Goal: Information Seeking & Learning: Find specific fact

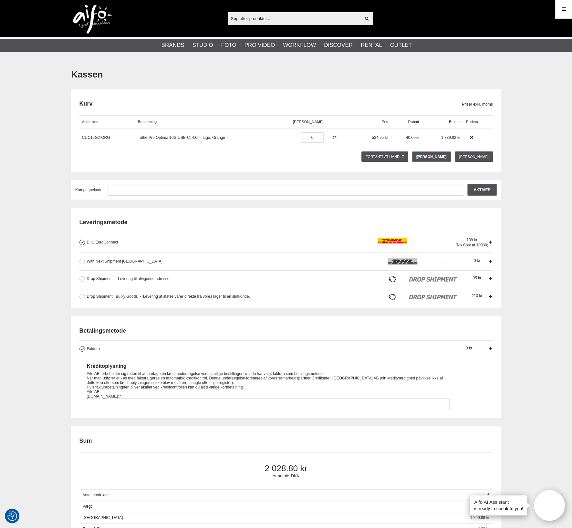
click at [432, 158] on link "Tøm kurv" at bounding box center [431, 157] width 39 height 10
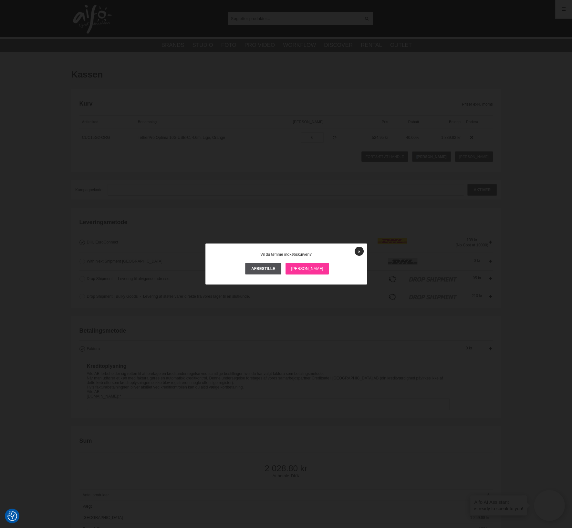
click at [306, 268] on link "Ja" at bounding box center [308, 269] width 44 height 12
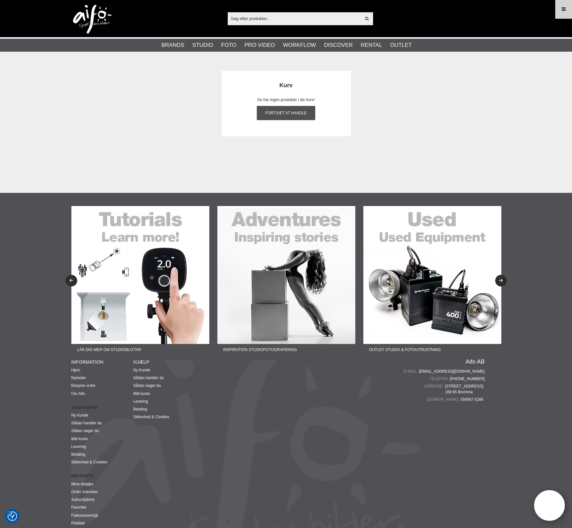
click at [565, 9] on icon at bounding box center [564, 9] width 6 height 7
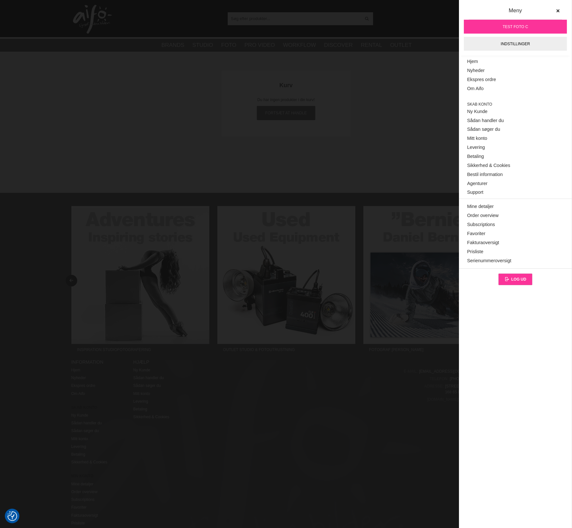
click at [512, 280] on span "Log ud" at bounding box center [518, 279] width 15 height 5
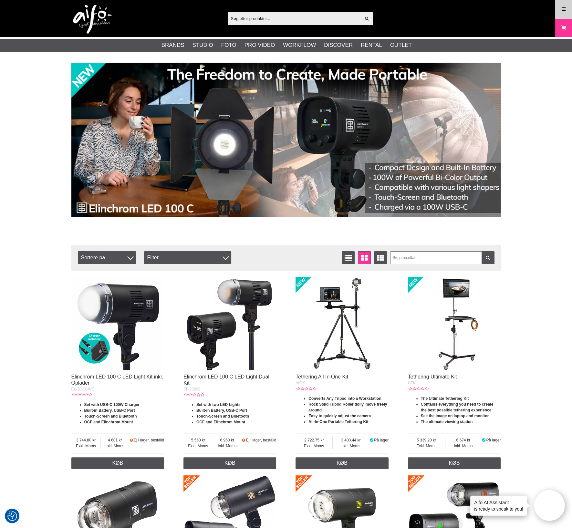
click at [562, 7] on icon at bounding box center [564, 9] width 6 height 7
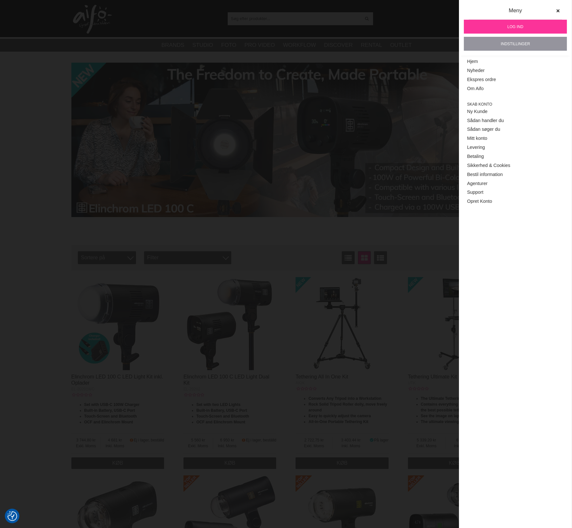
click at [502, 44] on link "Indstillinger" at bounding box center [515, 44] width 103 height 14
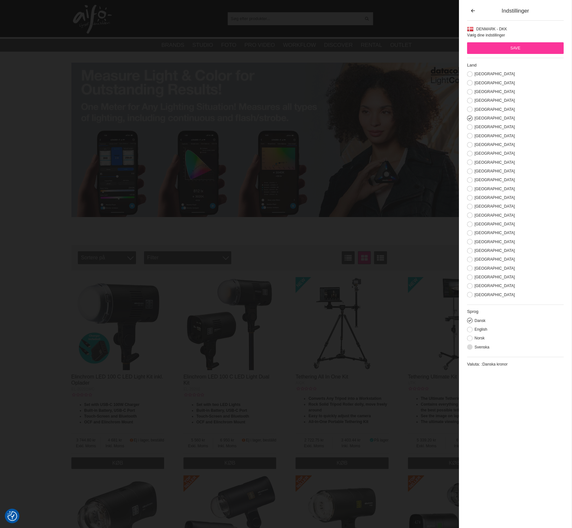
click at [472, 350] on button at bounding box center [469, 346] width 5 height 5
click at [472, 289] on div "[GEOGRAPHIC_DATA]" at bounding box center [515, 286] width 97 height 6
click at [475, 288] on label "Sweden" at bounding box center [494, 286] width 42 height 5
click at [0, 0] on input "Sweden" at bounding box center [0, 0] width 0 height 0
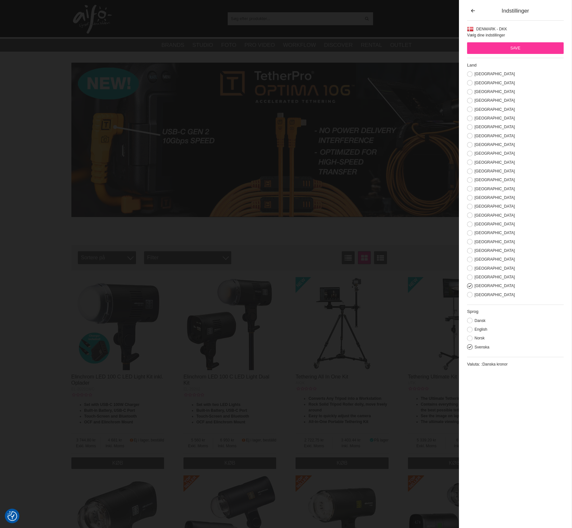
click at [518, 47] on input "Save" at bounding box center [515, 48] width 97 height 12
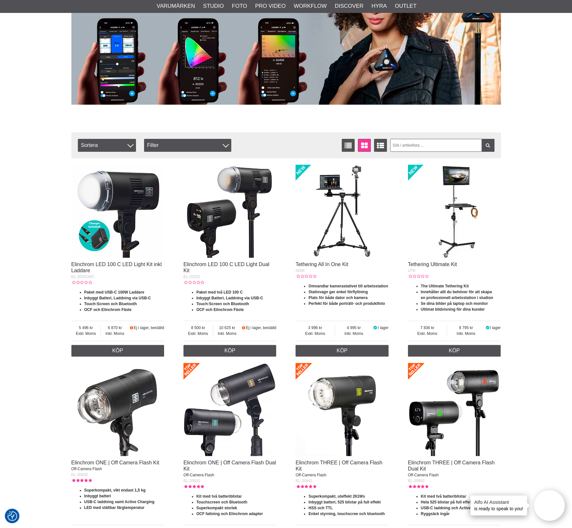
scroll to position [121, 0]
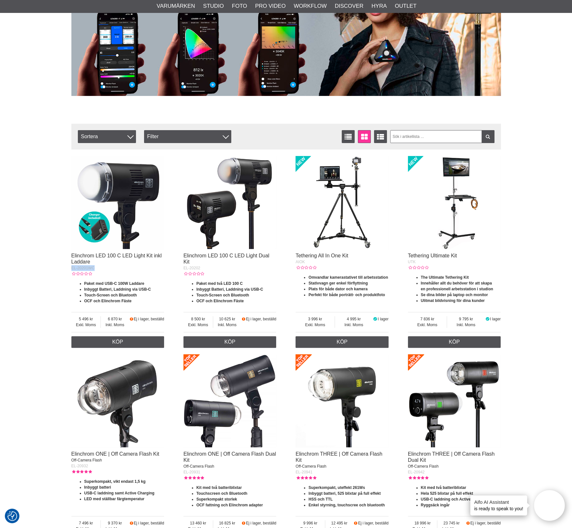
drag, startPoint x: 103, startPoint y: 269, endPoint x: 64, endPoint y: 270, distance: 38.4
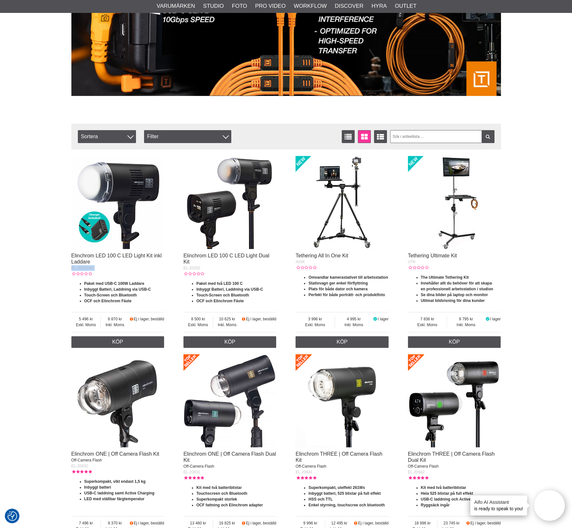
copy span "EL-20201WC"
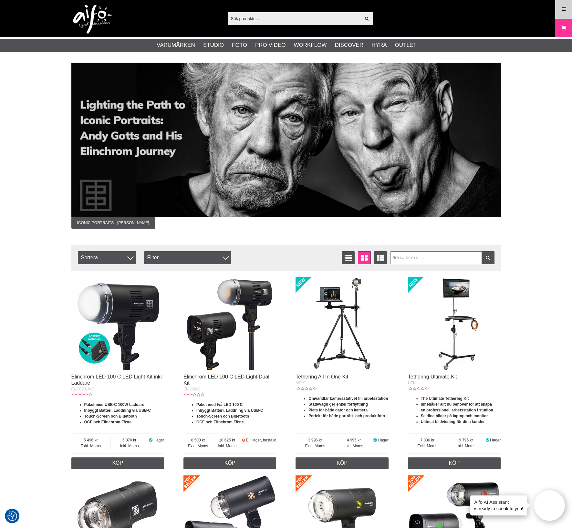
click at [560, 8] on link "Meny" at bounding box center [564, 9] width 16 height 15
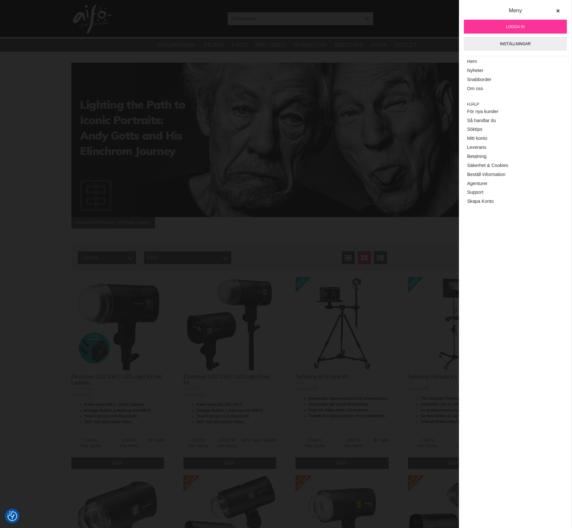
click at [514, 26] on span "Logga in" at bounding box center [515, 27] width 18 height 6
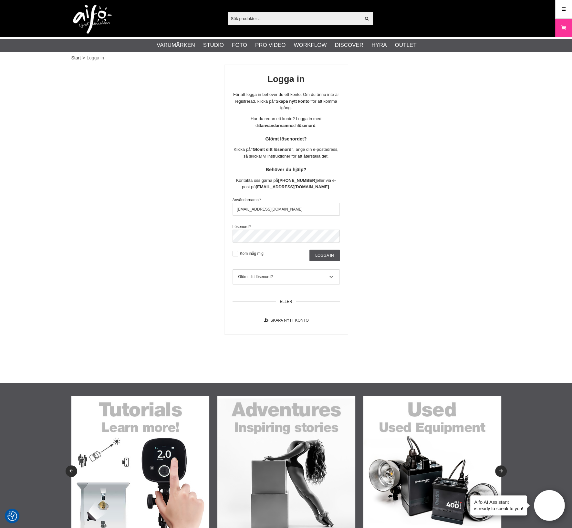
drag, startPoint x: 299, startPoint y: 220, endPoint x: 188, endPoint y: 214, distance: 111.3
click at [148, 202] on div "Logga in För att logga in behöver du ett konto. Om du ännu inte är registrerad,…" at bounding box center [286, 200] width 430 height 270
type input "EL-20201WC"
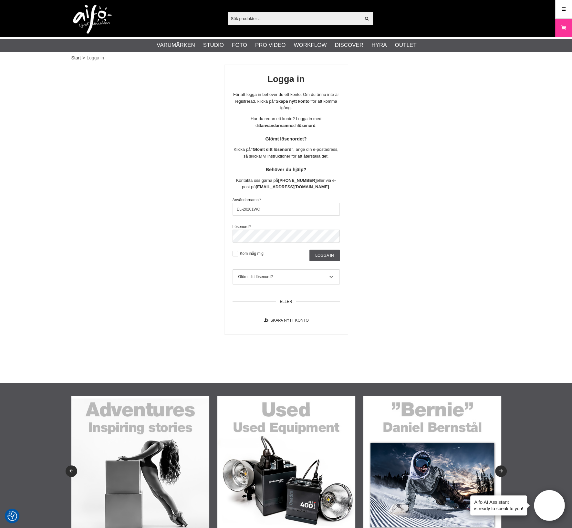
drag, startPoint x: 205, startPoint y: 208, endPoint x: 183, endPoint y: 207, distance: 21.7
click at [187, 207] on div "Logga in För att logga in behöver du ett konto. Om du ännu inte är registrerad,…" at bounding box center [286, 200] width 430 height 270
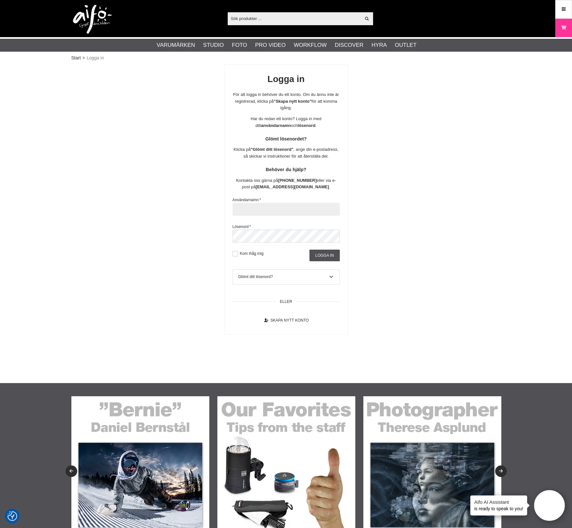
paste input "aifo@fotoc.dk"
type input "aifo@fotoc.dk"
click at [327, 261] on input "Logga in" at bounding box center [324, 256] width 30 height 12
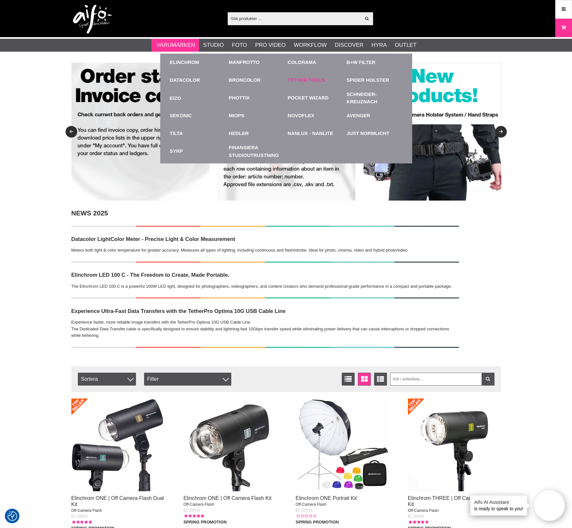
click at [296, 81] on link "Tether Tools" at bounding box center [306, 80] width 37 height 7
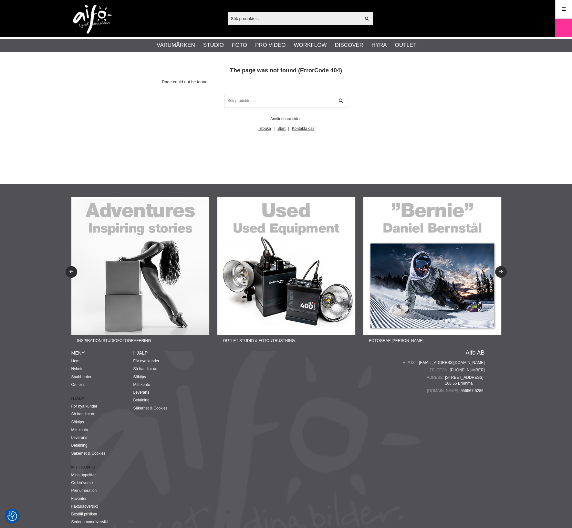
click at [157, 41] on ul "Varumärken Elinchrom Studioblixtar Kompaktblixtar D-Lite ELC ELC Pro HD Köpguid…" at bounding box center [286, 45] width 572 height 13
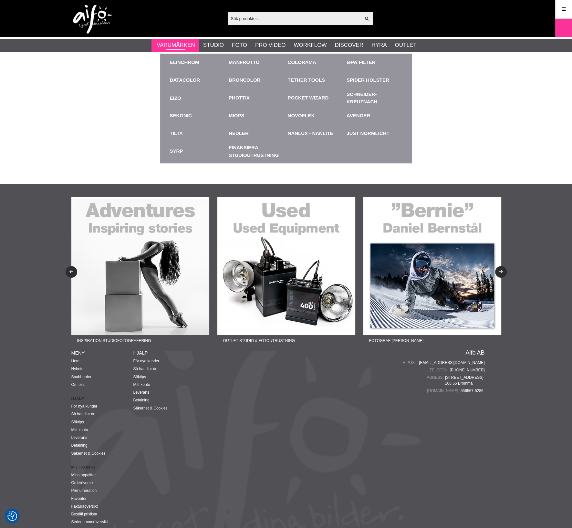
click at [179, 44] on link "Varumärken" at bounding box center [176, 45] width 38 height 8
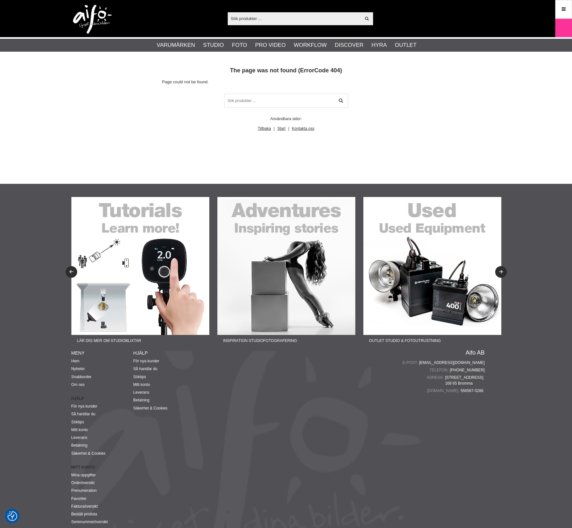
click at [95, 23] on img at bounding box center [92, 19] width 39 height 29
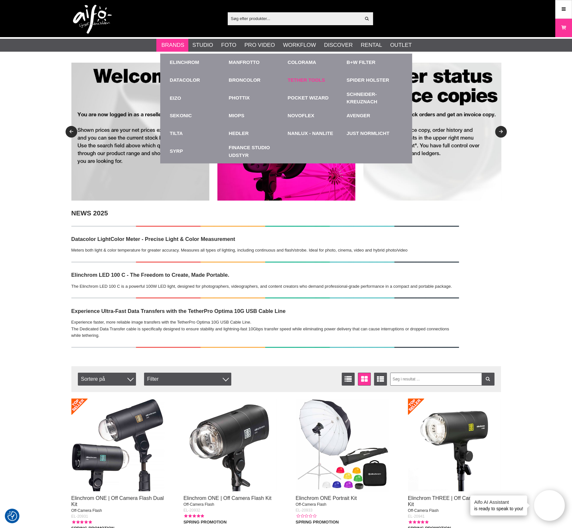
click at [318, 79] on link "Tether Tools" at bounding box center [306, 80] width 37 height 7
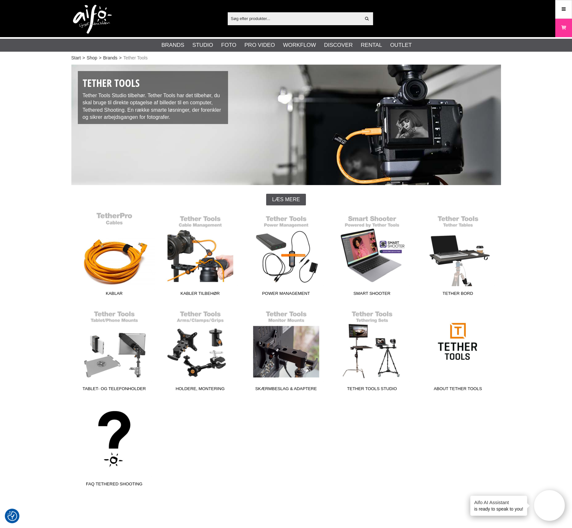
click at [126, 250] on link "Kablar" at bounding box center [114, 255] width 86 height 87
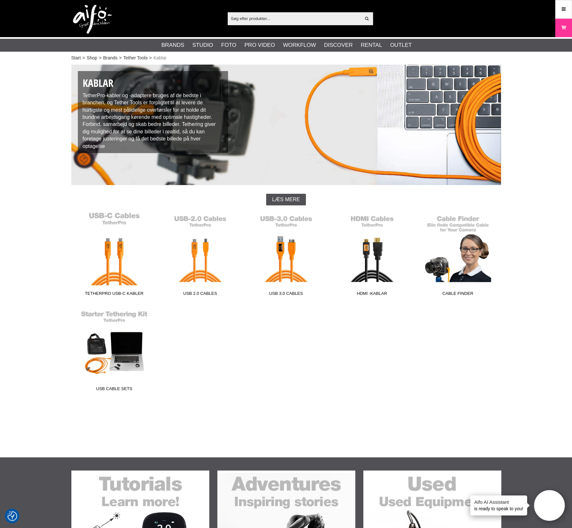
click at [122, 271] on link "TetherPro USB-C Kabler" at bounding box center [114, 255] width 86 height 87
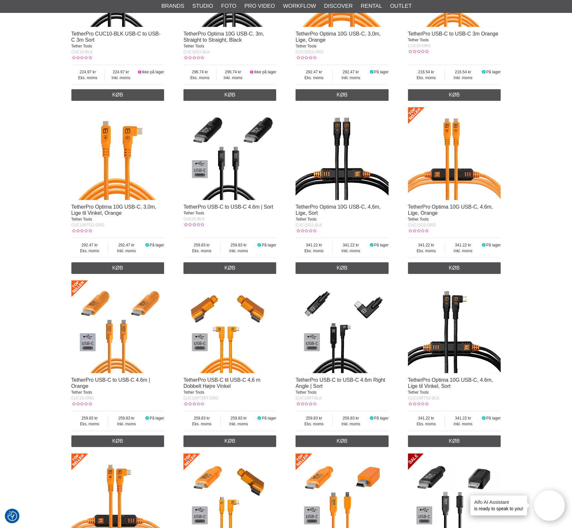
scroll to position [646, 0]
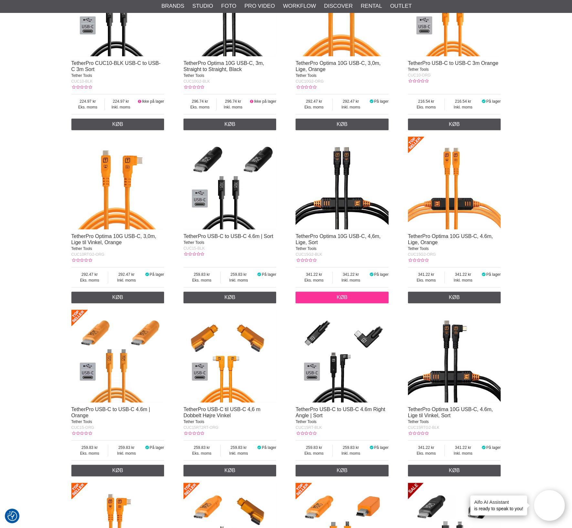
click at [345, 303] on link "Køb" at bounding box center [342, 298] width 93 height 12
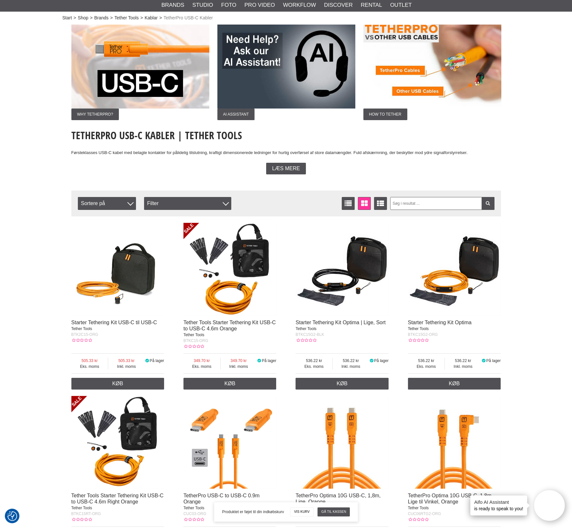
scroll to position [0, 0]
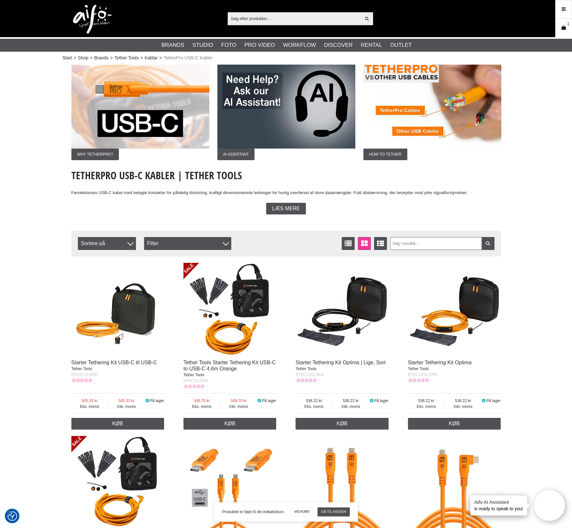
click at [562, 31] on icon at bounding box center [563, 27] width 6 height 7
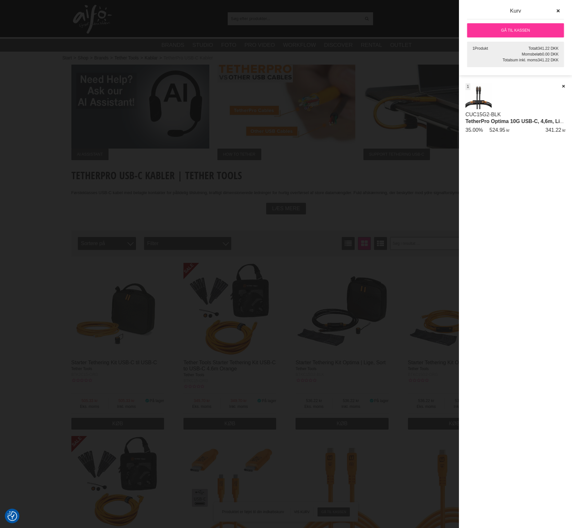
click at [521, 30] on link "Gå til kassen" at bounding box center [515, 30] width 97 height 14
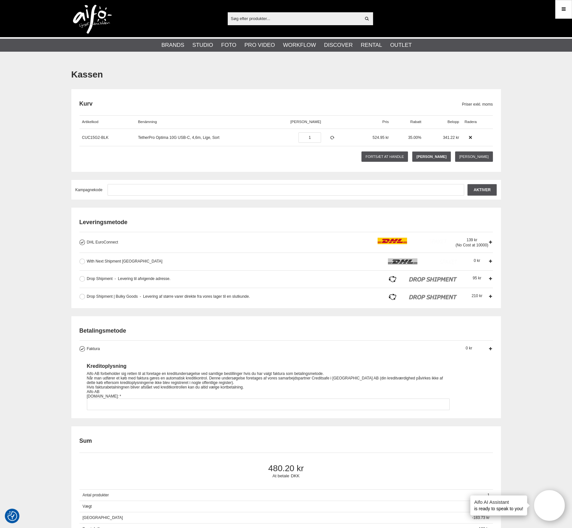
click at [555, 127] on div "Kassen Kurv Priser exkl. moms Artikelkod Benämning Antal Pris Rabatt Belopp Rad…" at bounding box center [286, 537] width 572 height 948
click at [431, 154] on link "Tøm kurv" at bounding box center [431, 157] width 39 height 10
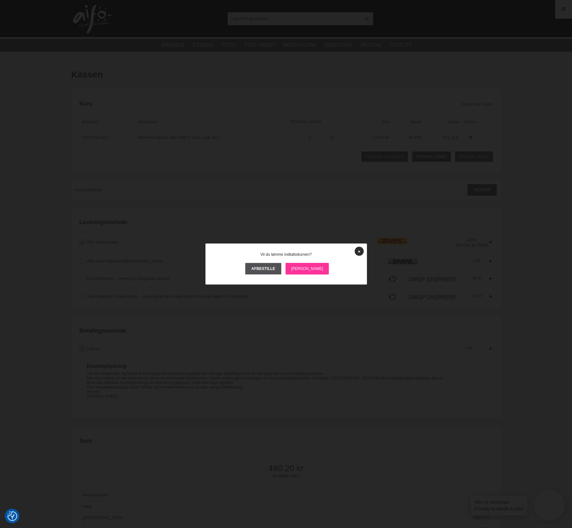
click at [307, 269] on link "Ja" at bounding box center [308, 269] width 44 height 12
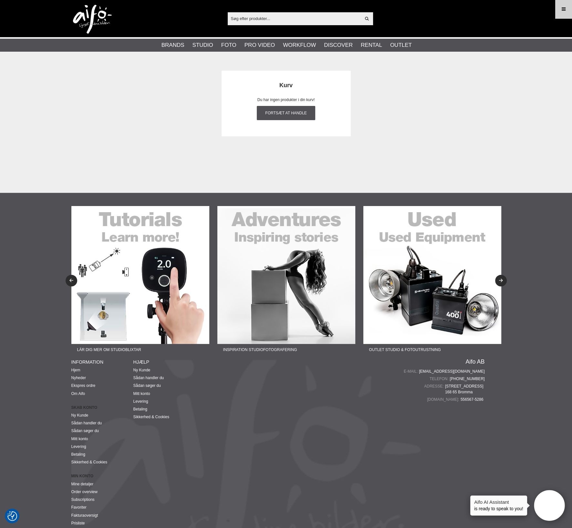
click at [560, 5] on link "Meny" at bounding box center [564, 9] width 16 height 15
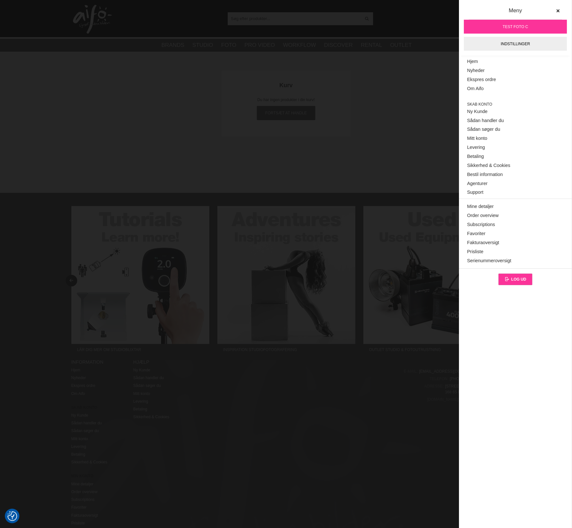
click at [517, 279] on span "Log ud" at bounding box center [518, 279] width 15 height 5
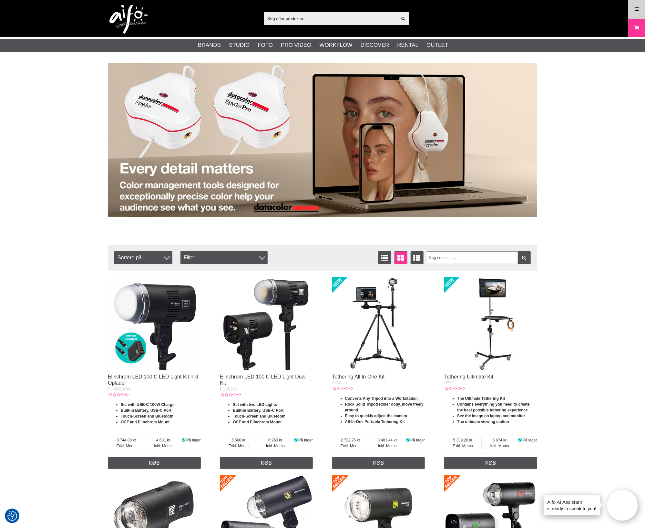
click at [572, 9] on link "Meny" at bounding box center [637, 9] width 16 height 15
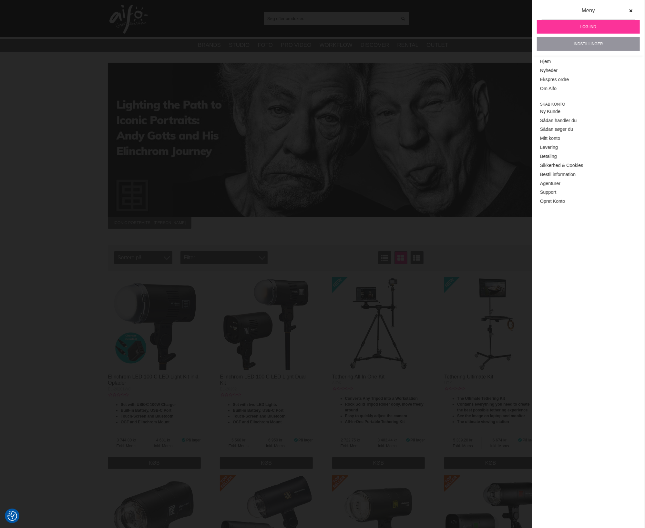
click at [572, 46] on link "Indstillinger" at bounding box center [588, 44] width 103 height 14
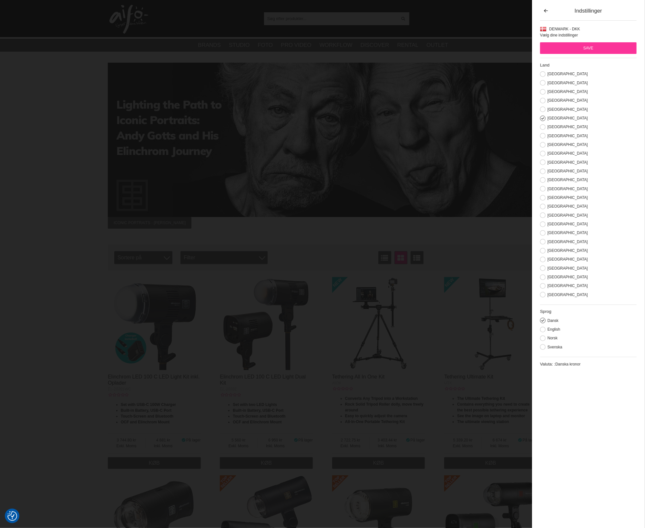
click at [543, 352] on div "Sprog Dansk English Norsk [DEMOGRAPHIC_DATA]" at bounding box center [588, 331] width 97 height 52
click at [543, 349] on button at bounding box center [542, 346] width 5 height 5
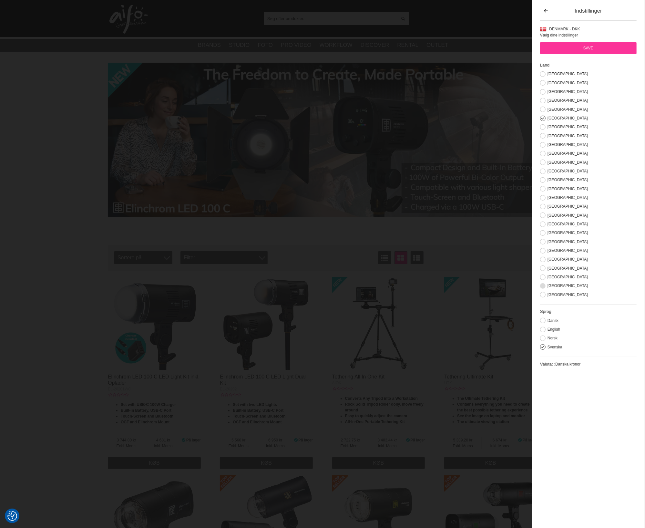
click at [547, 288] on label "[GEOGRAPHIC_DATA]" at bounding box center [567, 286] width 42 height 5
click at [0, 0] on input "[GEOGRAPHIC_DATA]" at bounding box center [0, 0] width 0 height 0
click at [572, 47] on input "Save" at bounding box center [588, 48] width 97 height 12
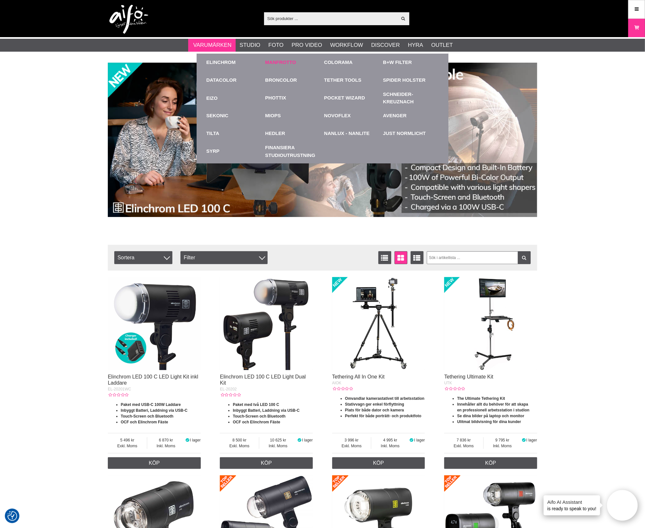
click at [283, 60] on link "Manfrotto" at bounding box center [281, 62] width 31 height 7
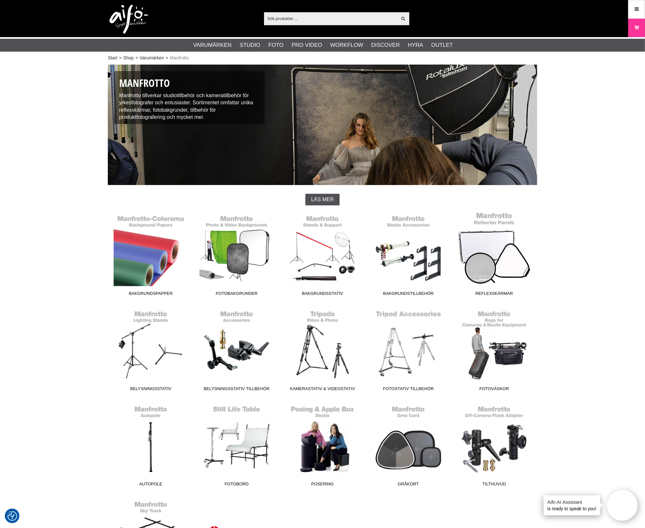
click at [491, 266] on link "Reflexskärmar" at bounding box center [495, 255] width 86 height 87
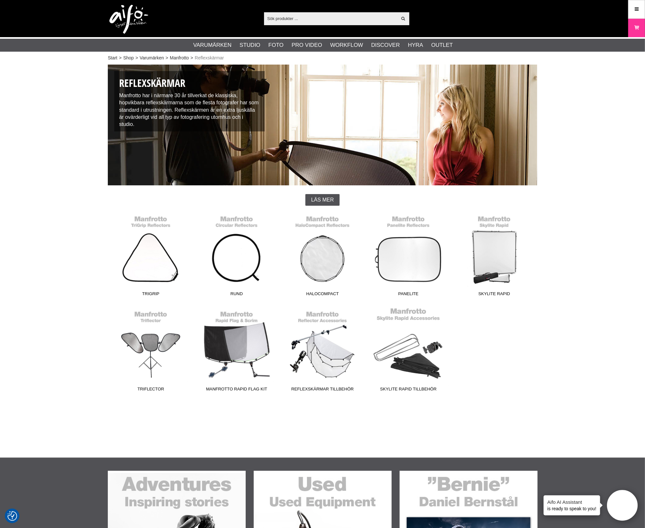
click at [423, 348] on link "Skylite Rapid Tillbehör" at bounding box center [409, 351] width 86 height 87
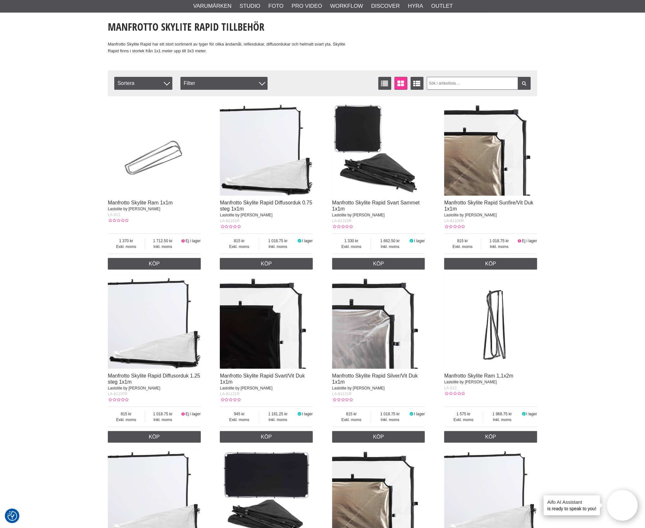
scroll to position [121, 0]
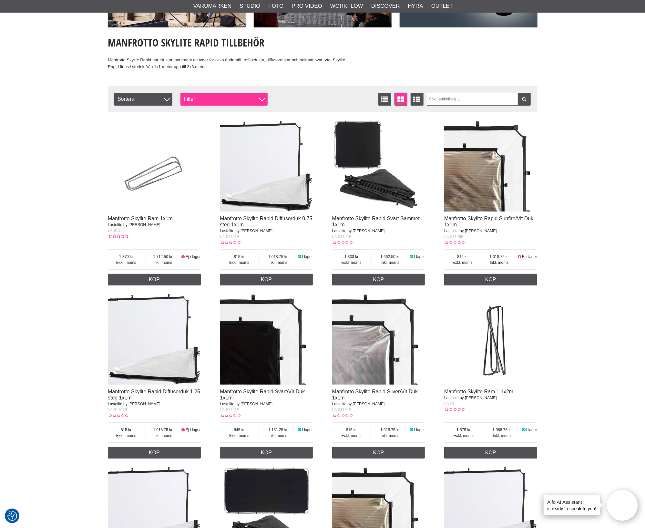
click at [230, 96] on div "Filter" at bounding box center [224, 99] width 87 height 13
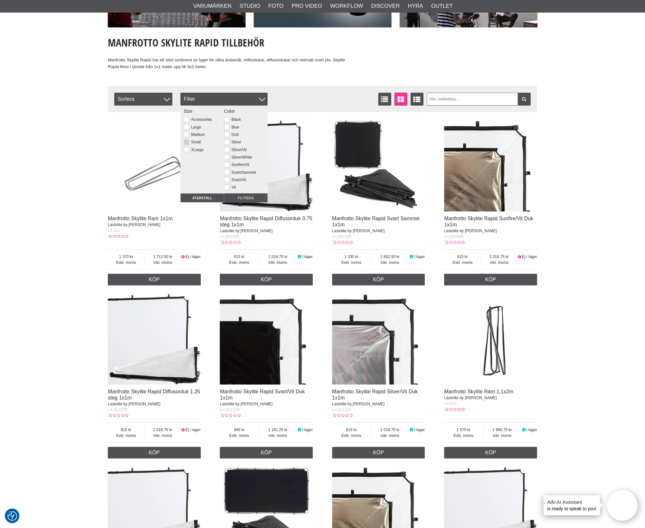
click at [187, 141] on button at bounding box center [186, 142] width 5 height 5
click at [244, 198] on input "Filtrera" at bounding box center [246, 198] width 44 height 9
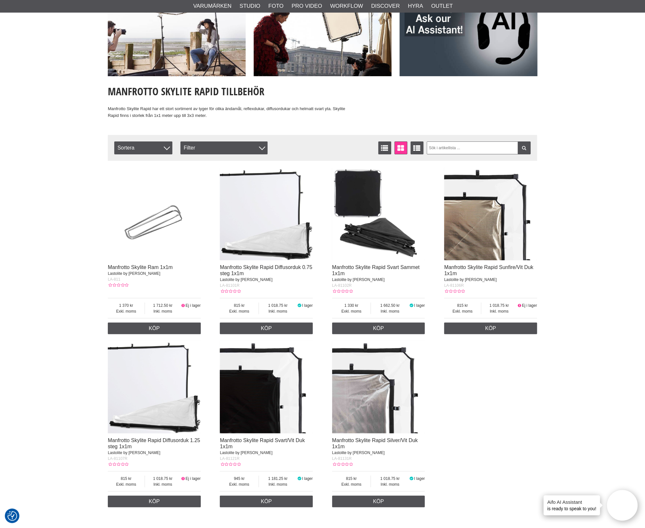
scroll to position [80, 0]
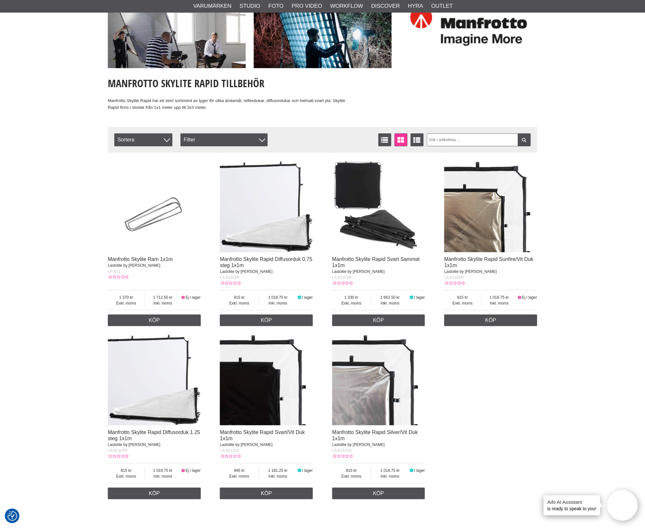
click at [385, 225] on img at bounding box center [378, 205] width 93 height 93
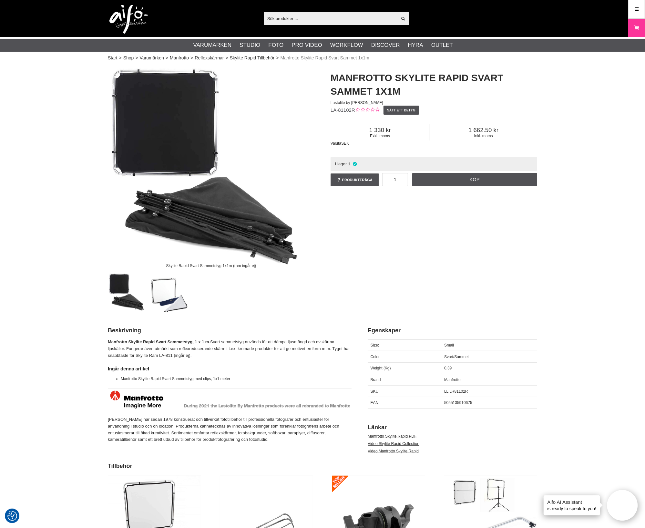
click at [332, 110] on span "LA-81102R" at bounding box center [343, 109] width 25 height 5
drag, startPoint x: 331, startPoint y: 110, endPoint x: 375, endPoint y: 206, distance: 105.4
click at [354, 110] on span "LA-81102R" at bounding box center [343, 109] width 25 height 5
copy span "LA-81102R"
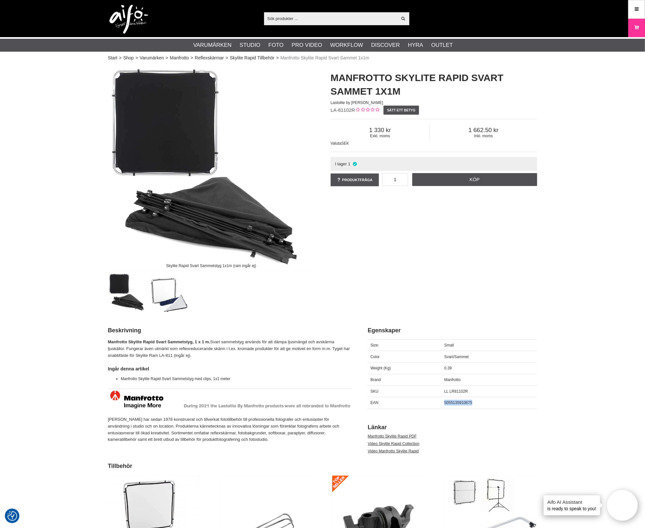
drag, startPoint x: 468, startPoint y: 401, endPoint x: 448, endPoint y: 420, distance: 27.7
click at [443, 405] on div "5055135910675" at bounding box center [490, 403] width 96 height 12
copy span "5055135910675"
click at [623, 171] on div "Start > Shop > Varumärken > Manfrotto > Reflexskärmar > Skylite Rapid Tillbehör…" at bounding box center [322, 425] width 645 height 724
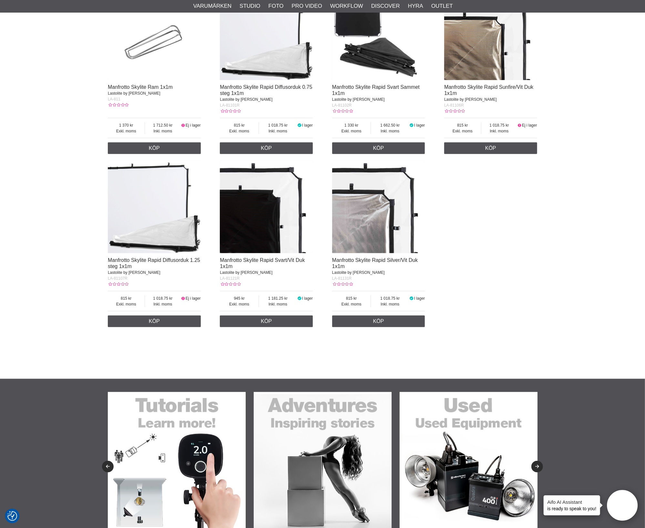
scroll to position [243, 0]
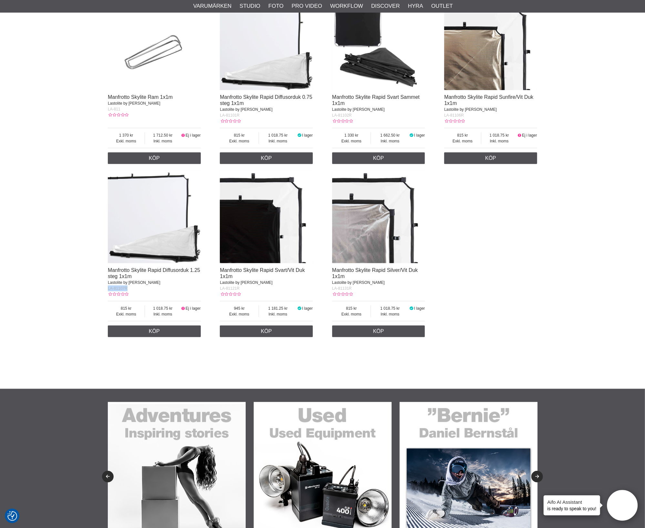
drag, startPoint x: 138, startPoint y: 292, endPoint x: 108, endPoint y: 293, distance: 30.4
click at [108, 291] on div "LA-81107R" at bounding box center [154, 289] width 93 height 6
copy span "LA-81107R"
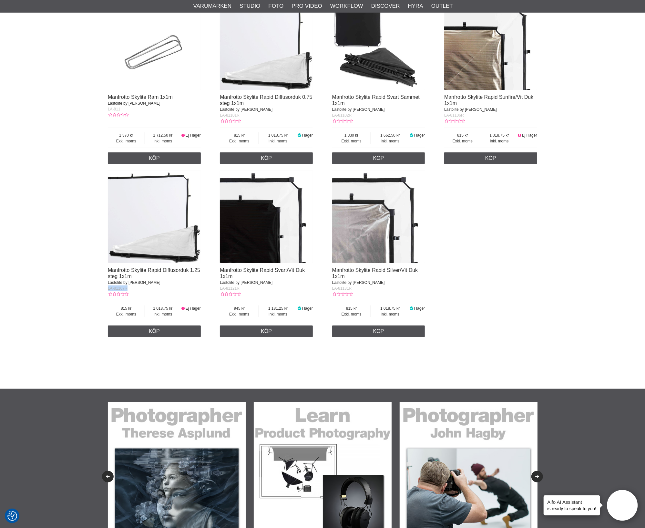
click at [176, 233] on img at bounding box center [154, 217] width 93 height 93
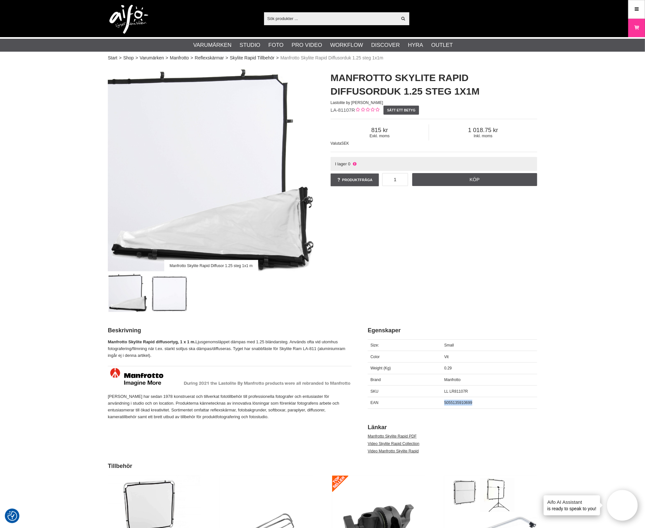
drag, startPoint x: 477, startPoint y: 404, endPoint x: 442, endPoint y: 404, distance: 34.9
click at [442, 404] on div "5055135910699" at bounding box center [490, 403] width 96 height 12
copy span "5055135910699"
click at [268, 57] on link "Skylite Rapid Tillbehör" at bounding box center [252, 58] width 45 height 7
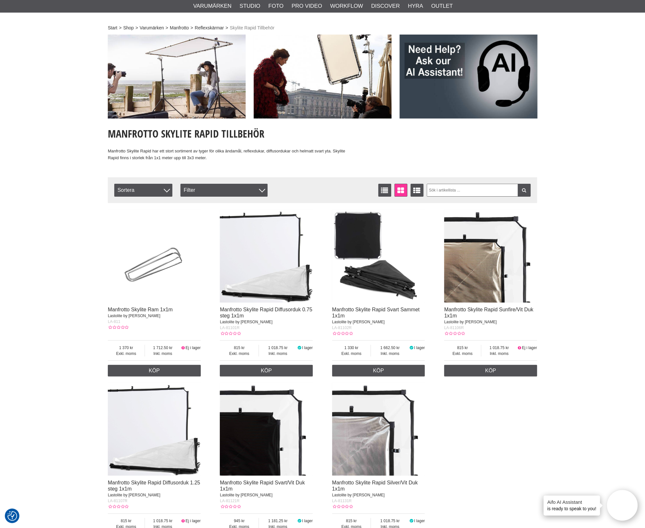
scroll to position [80, 0]
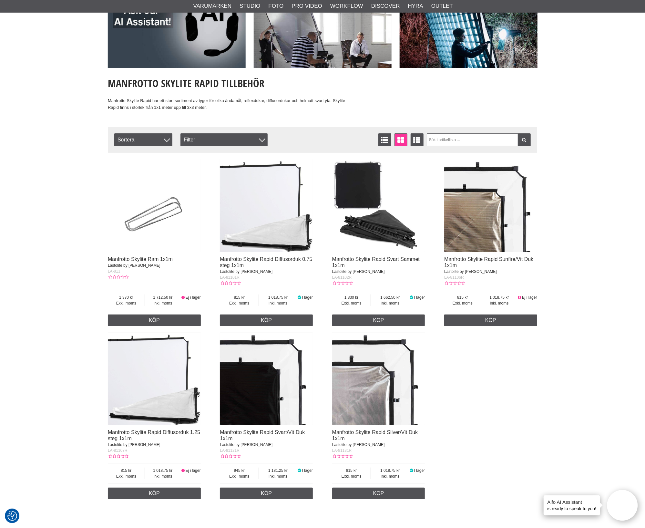
click at [372, 391] on img at bounding box center [378, 379] width 93 height 93
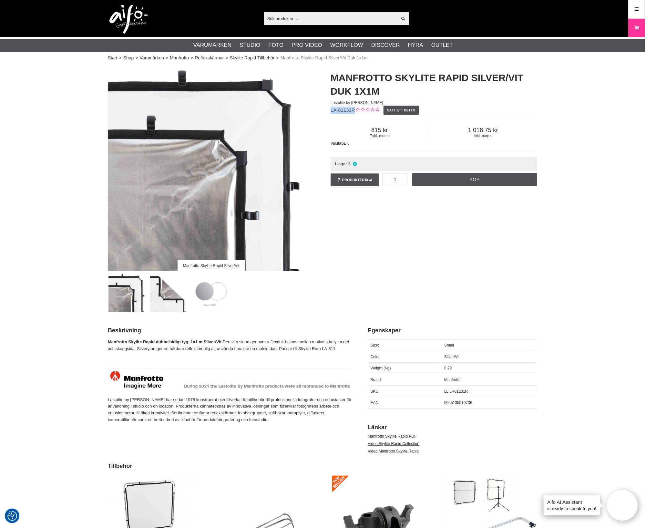
drag, startPoint x: 354, startPoint y: 109, endPoint x: 324, endPoint y: 109, distance: 29.7
click at [324, 109] on div "Manfrotto Skylite Rapid Silver/Vit Duk 1x1m Lastolite by [PERSON_NAME] LA-81131…" at bounding box center [434, 130] width 223 height 130
copy span "LA-81131R"
drag, startPoint x: 479, startPoint y: 404, endPoint x: 433, endPoint y: 402, distance: 46.3
click at [433, 402] on div "EAN 5055135910736" at bounding box center [453, 403] width 170 height 12
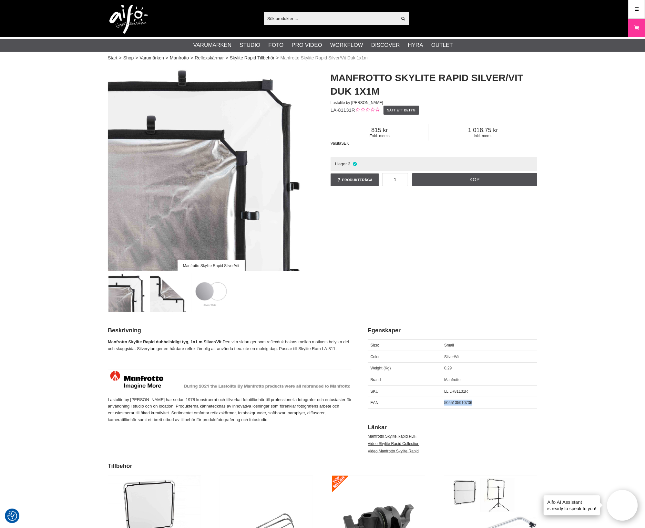
copy div "5055135910736"
